Goal: Find contact information: Find contact information

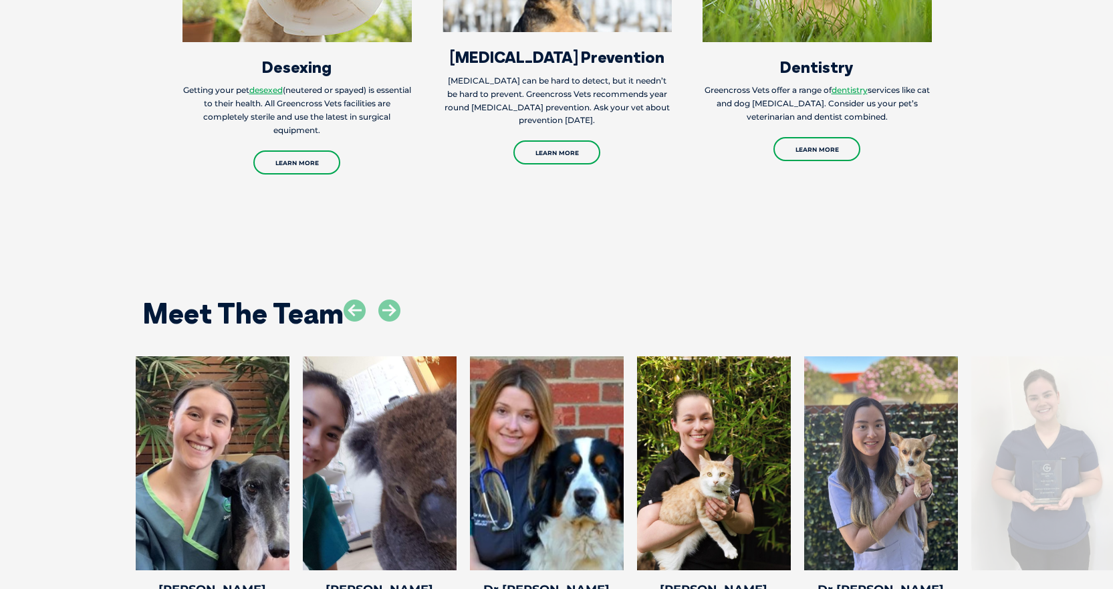
scroll to position [1938, 0]
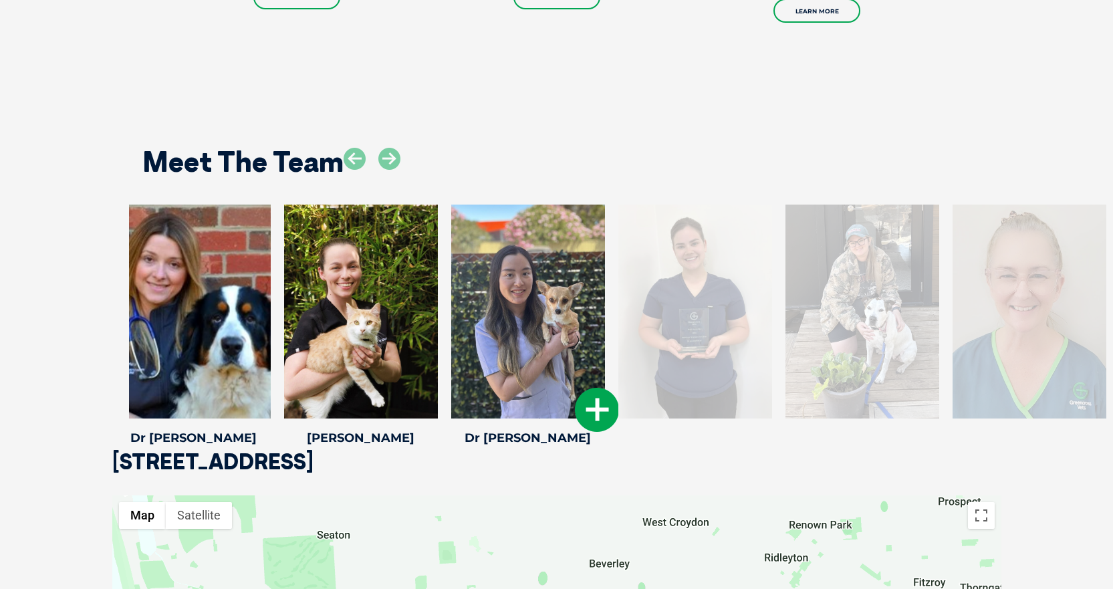
drag, startPoint x: 932, startPoint y: 380, endPoint x: 579, endPoint y: 381, distance: 352.8
click at [579, 381] on div at bounding box center [528, 311] width 154 height 214
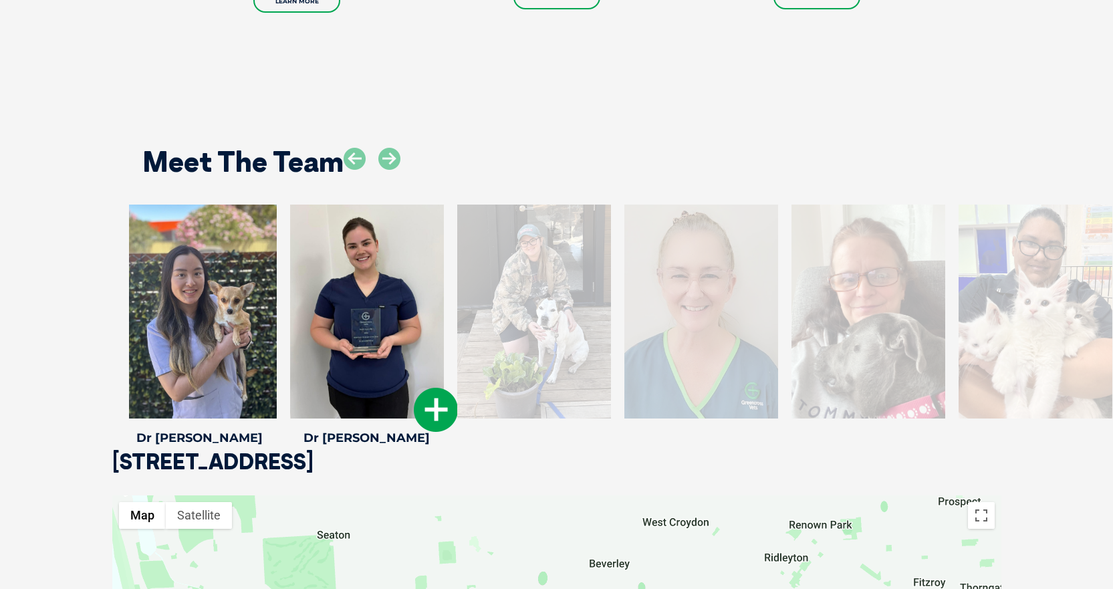
drag, startPoint x: 921, startPoint y: 311, endPoint x: 326, endPoint y: 366, distance: 597.2
click at [337, 369] on div at bounding box center [367, 311] width 154 height 214
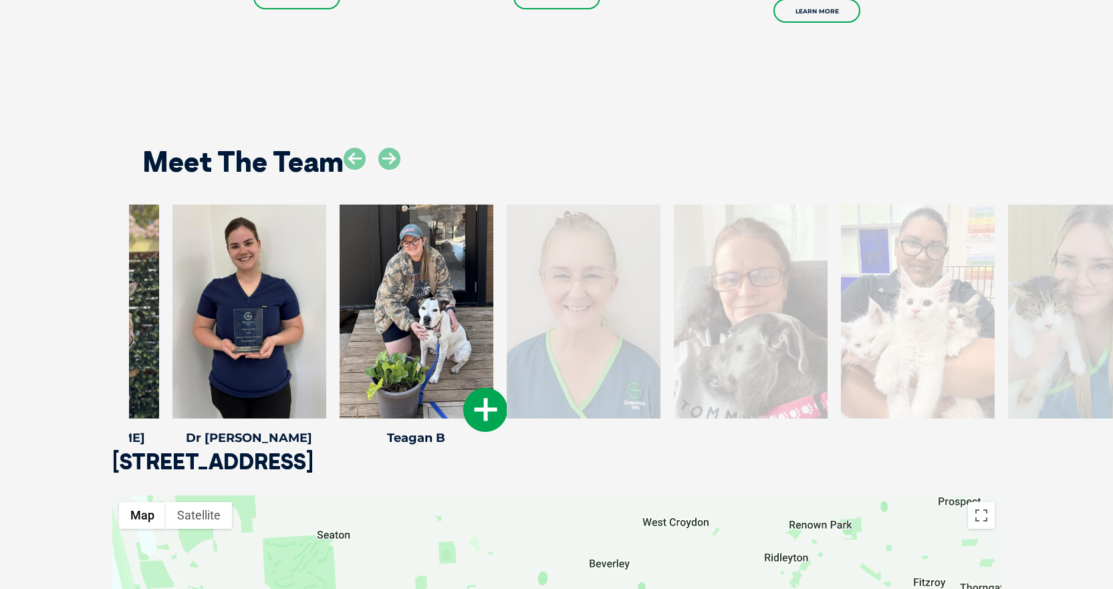
drag, startPoint x: 897, startPoint y: 321, endPoint x: 227, endPoint y: 301, distance: 669.8
click at [339, 309] on div at bounding box center [416, 311] width 154 height 214
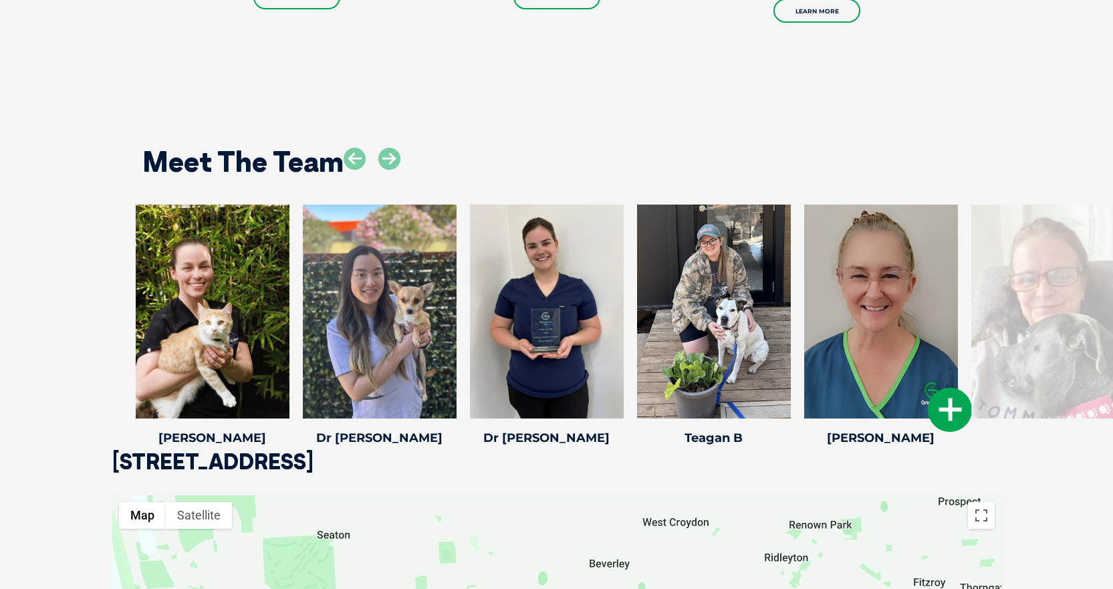
drag, startPoint x: 663, startPoint y: 319, endPoint x: 377, endPoint y: 319, distance: 286.0
click at [804, 319] on div at bounding box center [881, 311] width 154 height 214
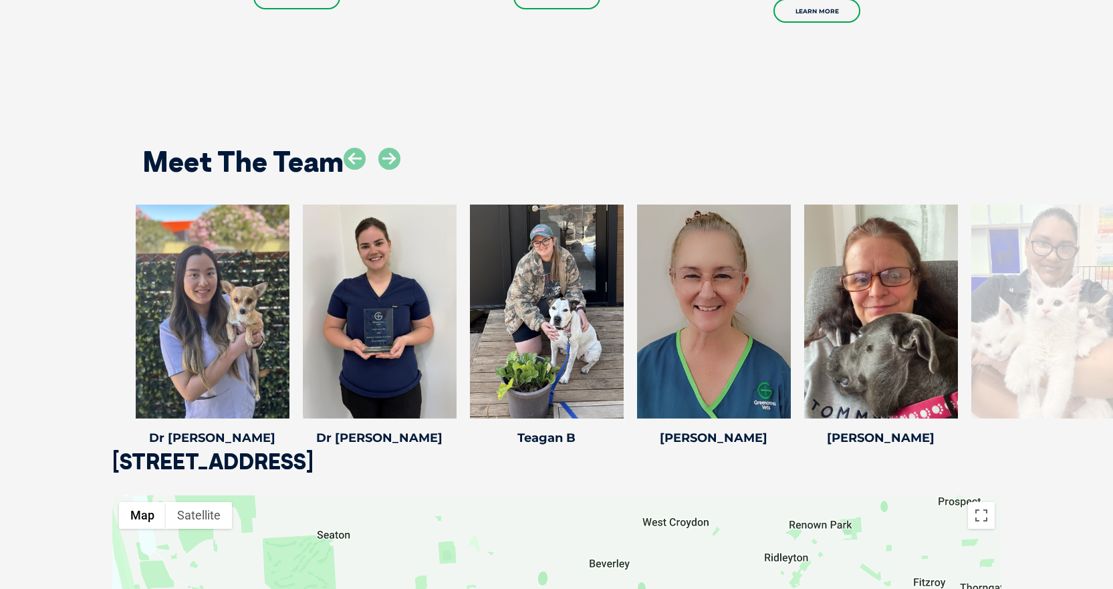
drag, startPoint x: 945, startPoint y: 319, endPoint x: 47, endPoint y: 328, distance: 898.1
click at [64, 328] on div "[PERSON_NAME] [PERSON_NAME] Senior Veterinary Nurse I had a love and passion fo…" at bounding box center [556, 327] width 1113 height 246
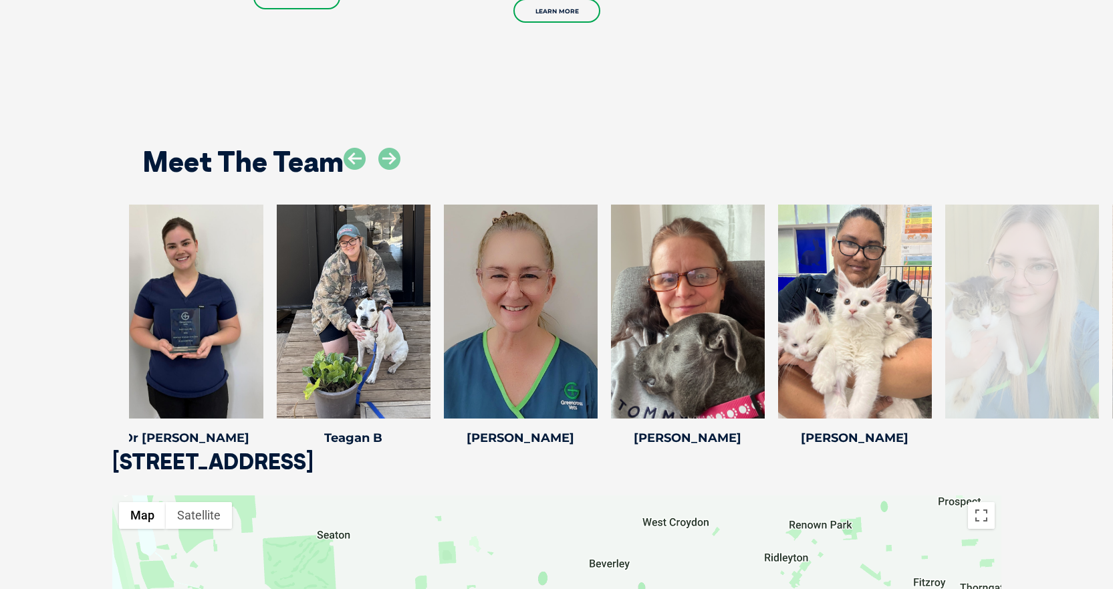
drag, startPoint x: 1077, startPoint y: 299, endPoint x: 1051, endPoint y: 309, distance: 27.9
click at [1051, 309] on div at bounding box center [1022, 311] width 154 height 214
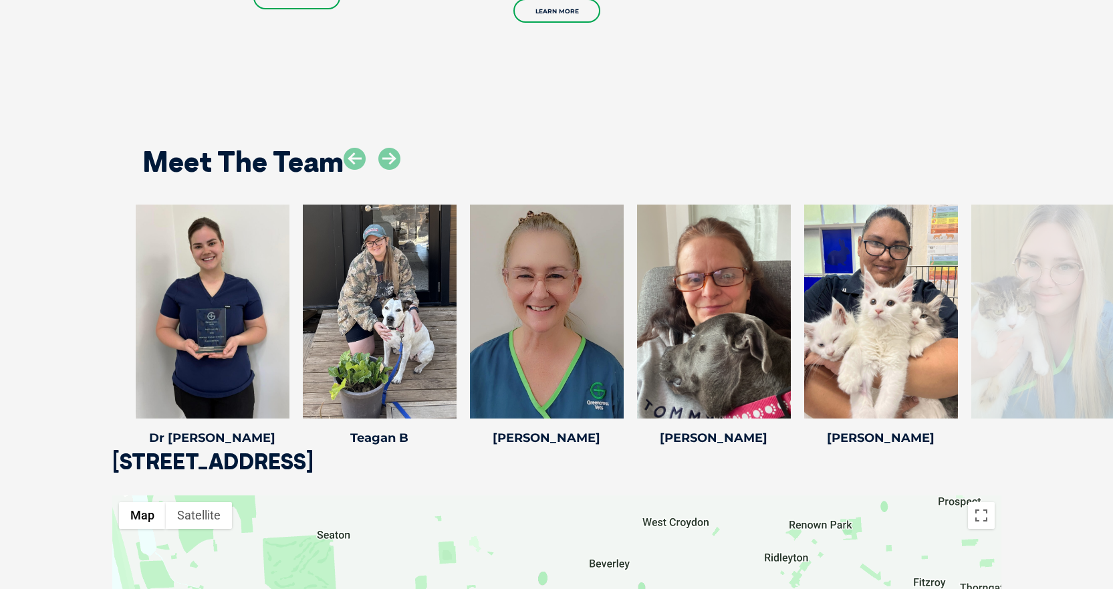
click at [1051, 309] on div at bounding box center [1048, 311] width 154 height 214
drag, startPoint x: 1051, startPoint y: 309, endPoint x: 509, endPoint y: 318, distance: 542.0
click at [971, 318] on div at bounding box center [1048, 311] width 154 height 214
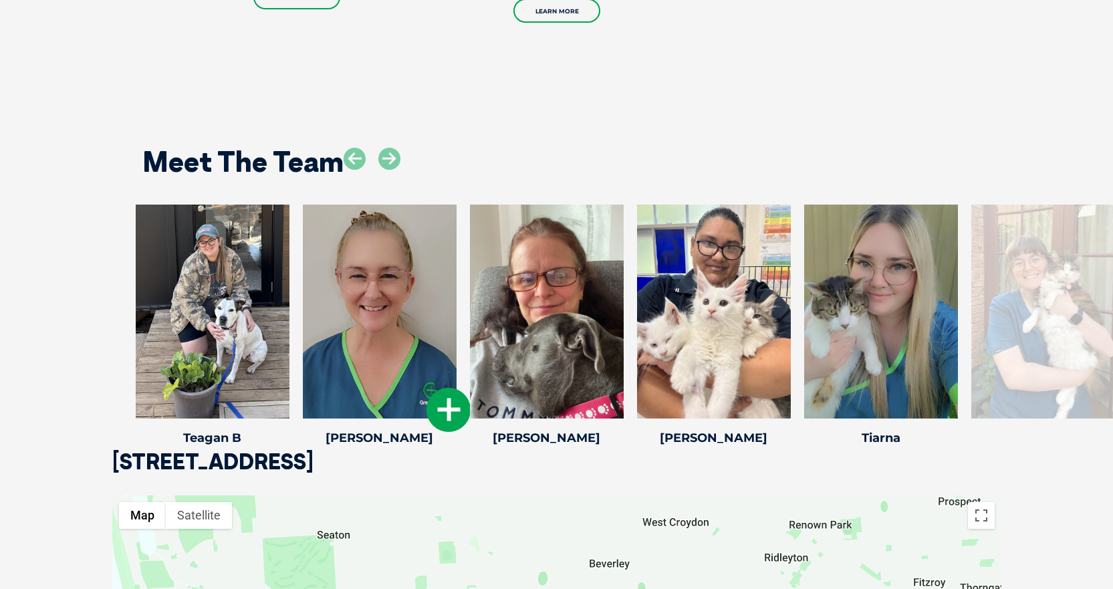
drag, startPoint x: 945, startPoint y: 300, endPoint x: 338, endPoint y: 299, distance: 606.7
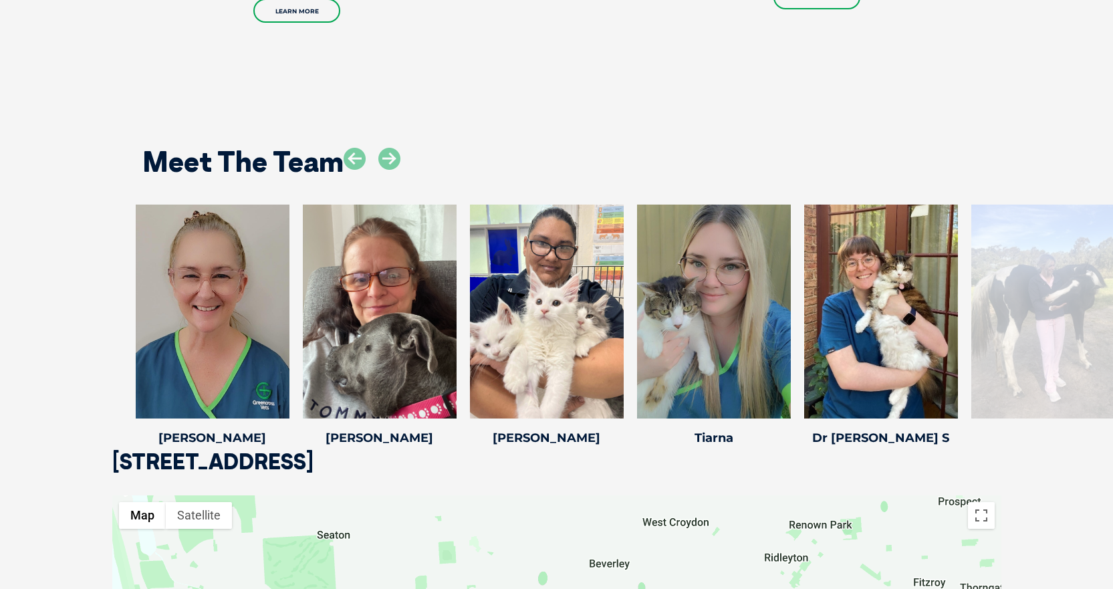
drag, startPoint x: 772, startPoint y: 293, endPoint x: 5, endPoint y: 251, distance: 768.3
click at [5, 251] on div "[PERSON_NAME] [PERSON_NAME] Senior Veterinary Nurse I had a love and passion fo…" at bounding box center [556, 327] width 1113 height 246
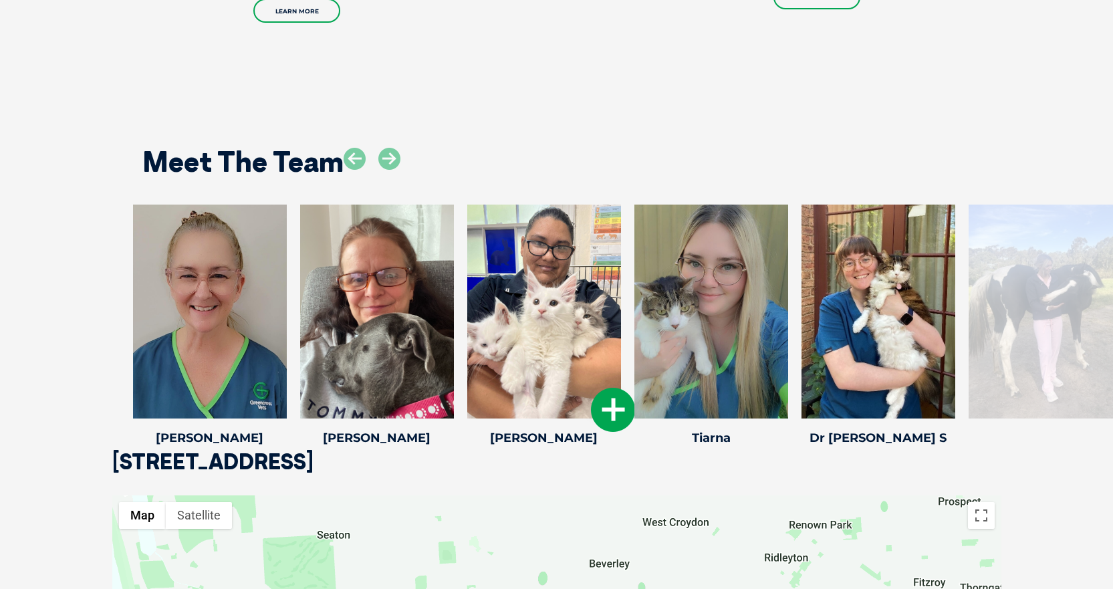
drag, startPoint x: 1094, startPoint y: 303, endPoint x: 591, endPoint y: 339, distance: 504.4
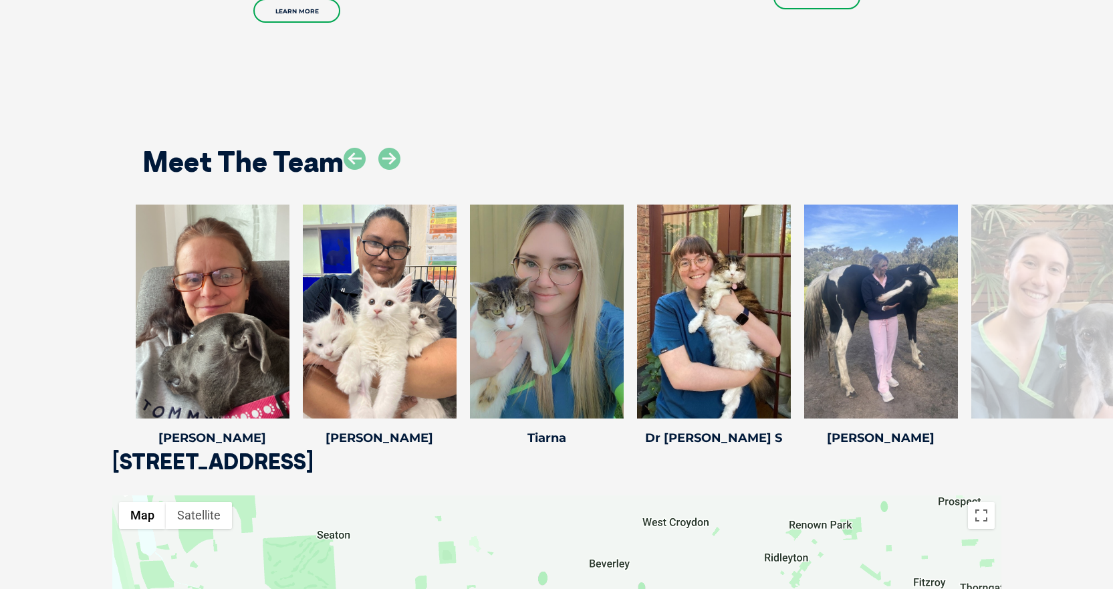
drag, startPoint x: 901, startPoint y: 306, endPoint x: 111, endPoint y: 309, distance: 789.8
click at [111, 309] on div "[PERSON_NAME] [PERSON_NAME] Senior Veterinary Nurse I had a love and passion fo…" at bounding box center [556, 327] width 1113 height 246
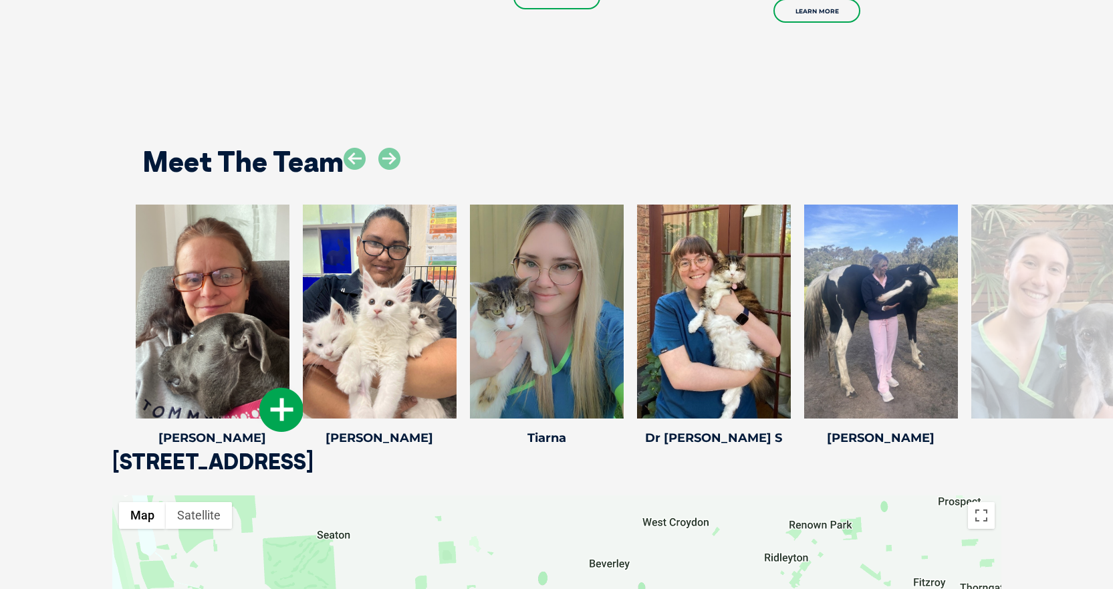
drag, startPoint x: 943, startPoint y: 297, endPoint x: 280, endPoint y: 295, distance: 662.9
click at [102, 313] on div "[PERSON_NAME] [PERSON_NAME] Senior Veterinary Nurse I had a love and passion fo…" at bounding box center [556, 327] width 1113 height 246
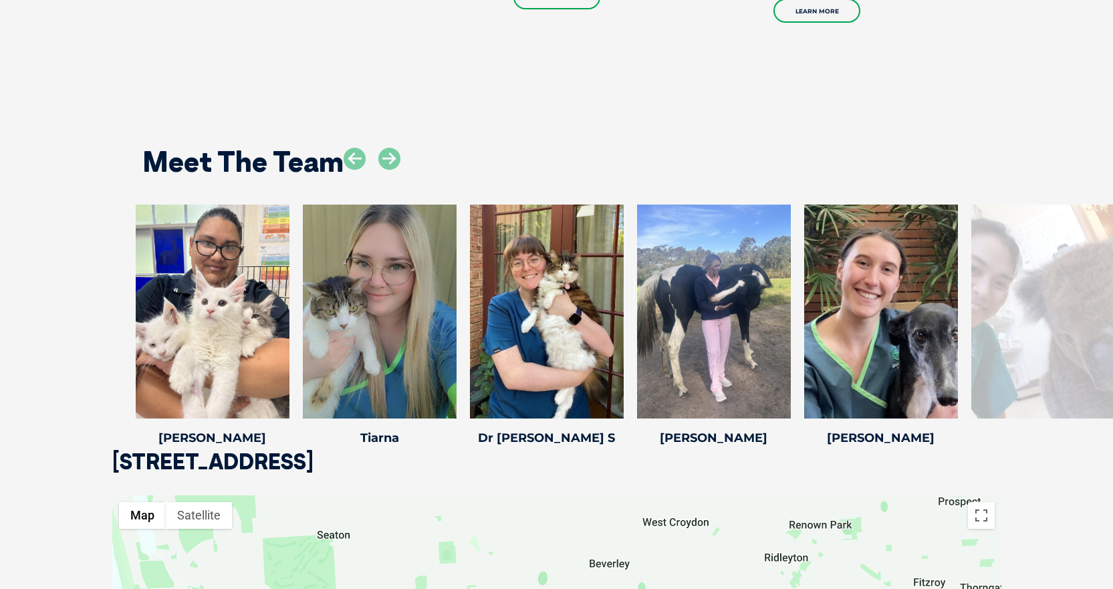
drag, startPoint x: 778, startPoint y: 287, endPoint x: 0, endPoint y: 293, distance: 778.5
click at [0, 293] on div "[PERSON_NAME] [PERSON_NAME] Senior Veterinary Nurse I had a love and passion fo…" at bounding box center [556, 327] width 1113 height 246
